Goal: Task Accomplishment & Management: Use online tool/utility

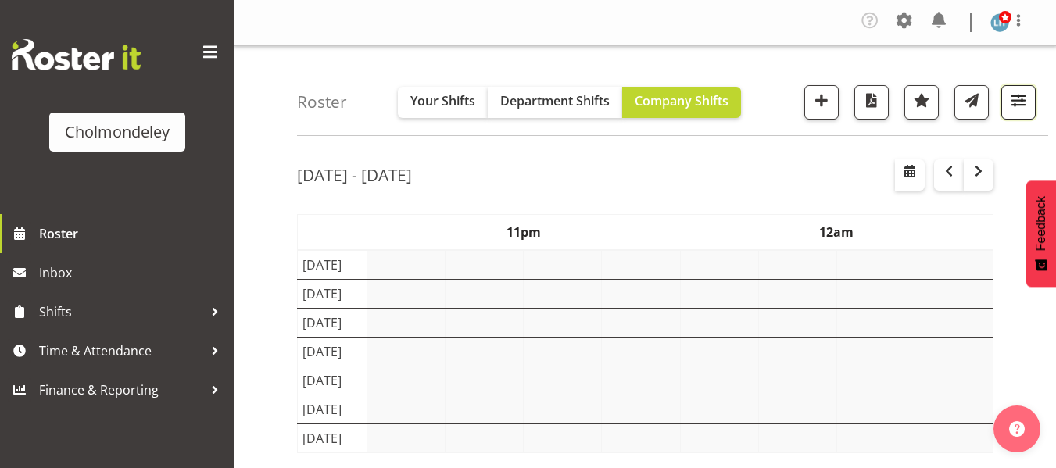
click at [1020, 91] on span "button" at bounding box center [1018, 100] width 20 height 20
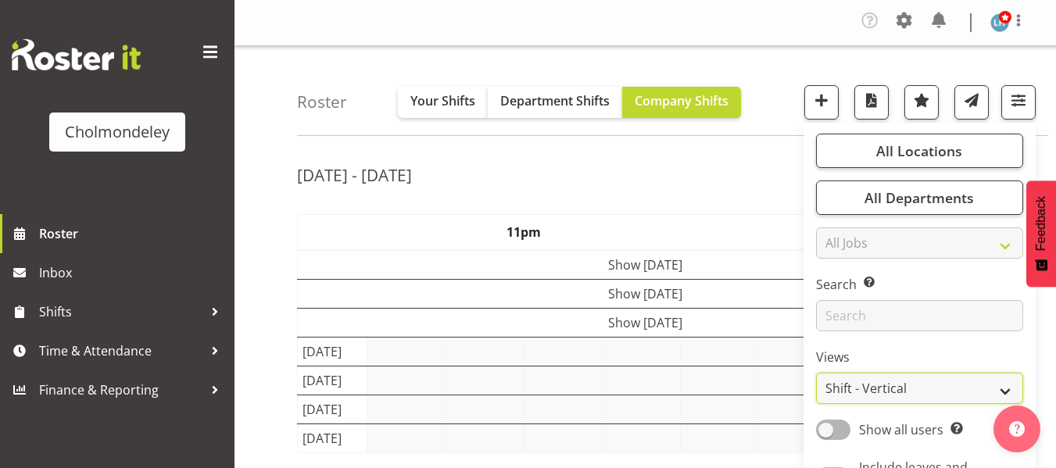
click at [889, 396] on select "Staff Role Shift - Horizontal Shift - Vertical Staff - Location" at bounding box center [919, 388] width 207 height 31
select select "shiftH"
click at [817, 373] on select "Staff Role Shift - Horizontal Shift - Vertical Staff - Location" at bounding box center [919, 388] width 207 height 31
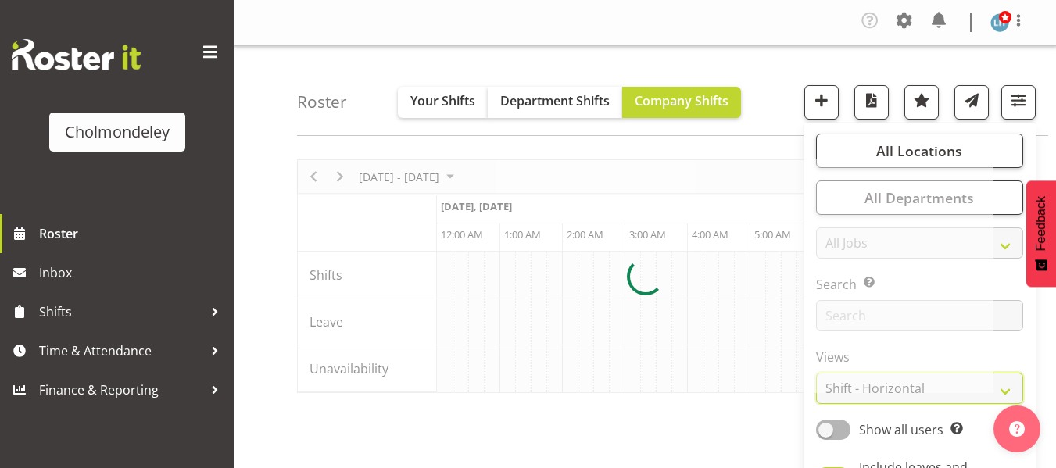
scroll to position [0, 5064]
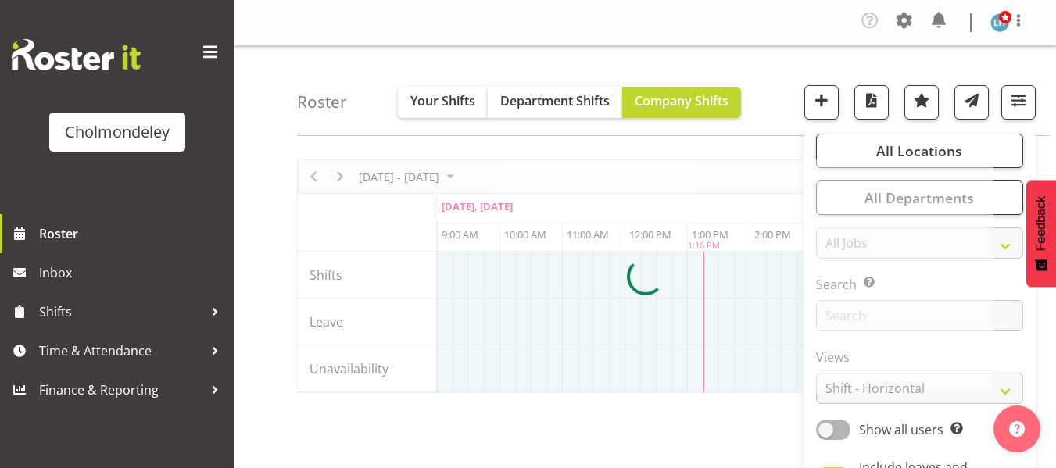
click at [273, 249] on div "Roster Your Shifts Department Shifts Company Shifts All Locations [GEOGRAPHIC_D…" at bounding box center [644, 409] width 821 height 727
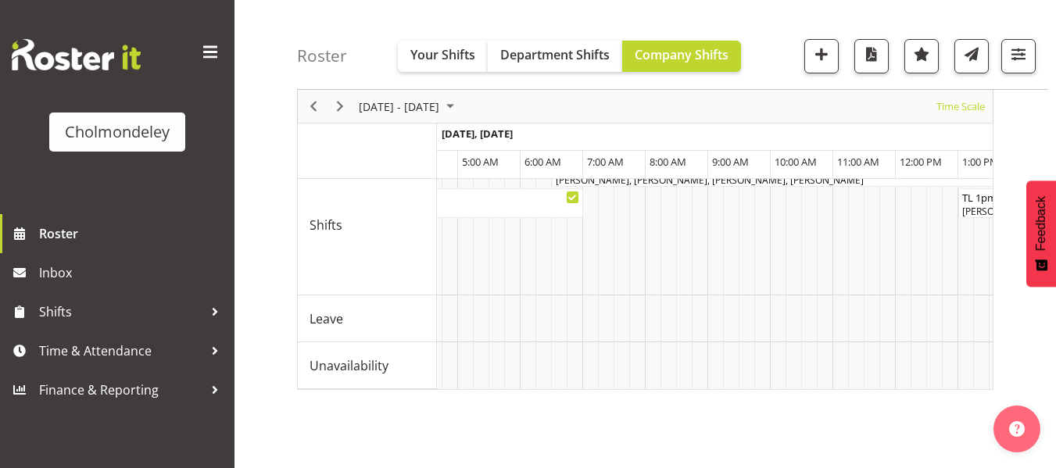
scroll to position [62, 0]
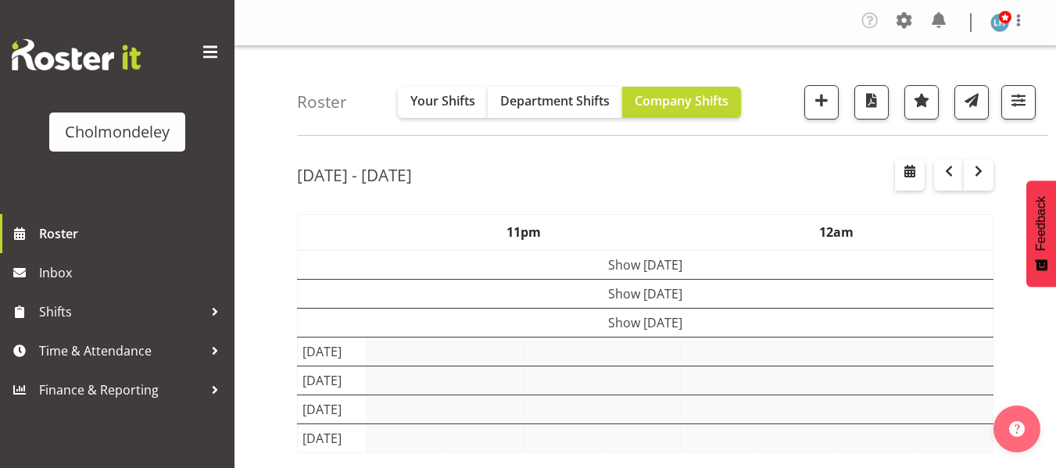
click at [1000, 109] on div at bounding box center [1012, 102] width 47 height 34
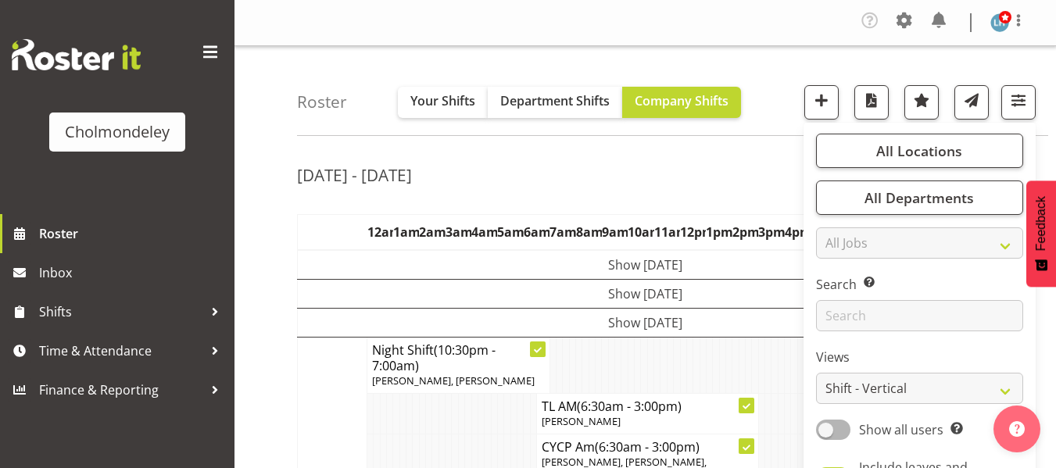
click at [900, 366] on label "Views" at bounding box center [919, 357] width 207 height 19
click at [898, 381] on select "Staff Role Shift - Horizontal Shift - Vertical Staff - Location" at bounding box center [919, 388] width 207 height 31
select select "shiftH"
click at [817, 373] on select "Staff Role Shift - Horizontal Shift - Vertical Staff - Location" at bounding box center [919, 388] width 207 height 31
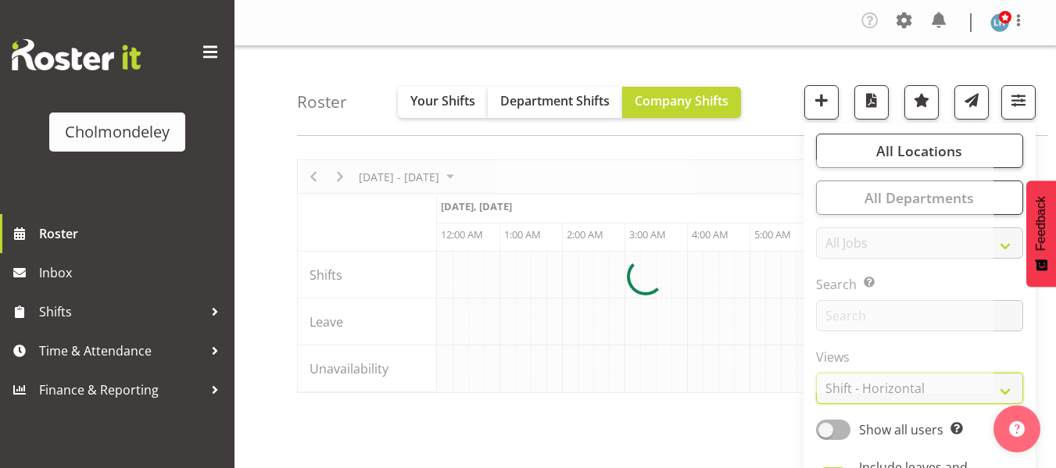
scroll to position [0, 5064]
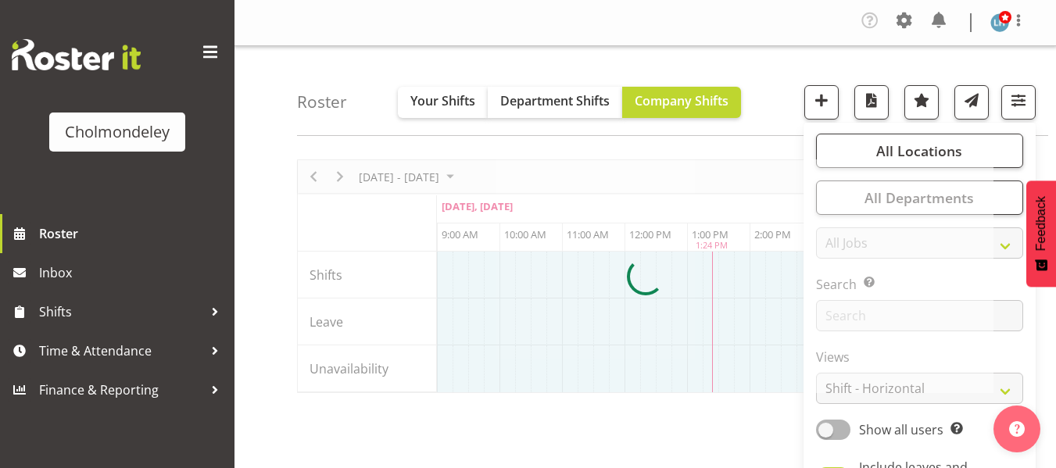
click at [257, 275] on div "Roster Your Shifts Department Shifts Company Shifts All Locations [GEOGRAPHIC_D…" at bounding box center [644, 409] width 821 height 727
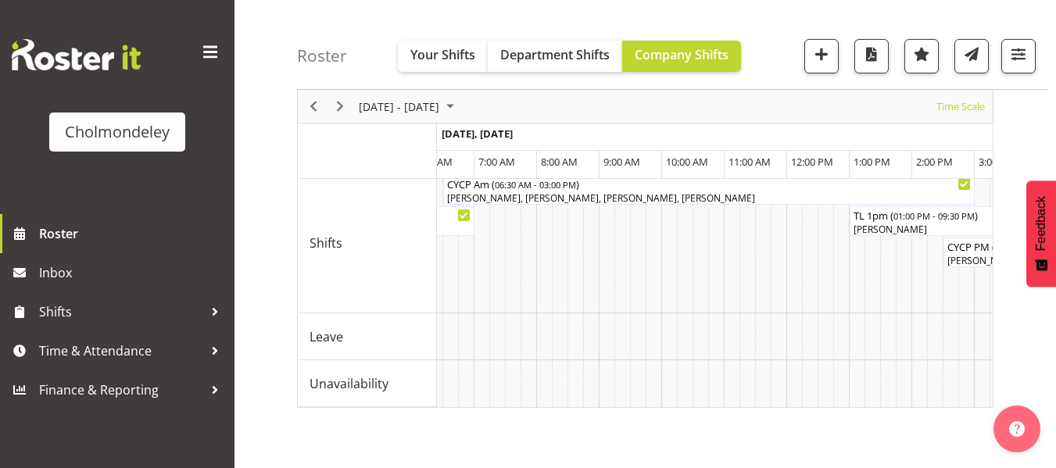
scroll to position [0, 6340]
